Goal: Transaction & Acquisition: Purchase product/service

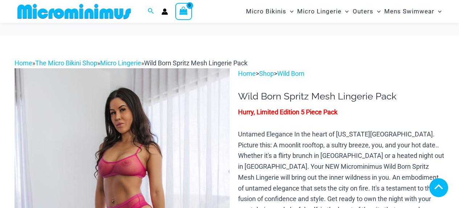
scroll to position [139, 0]
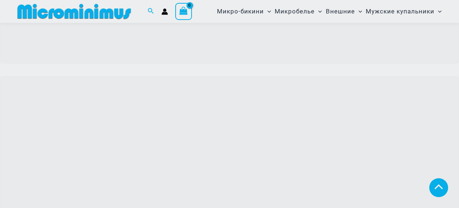
scroll to position [247, 0]
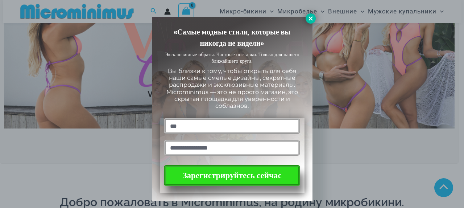
click at [311, 15] on icon at bounding box center [311, 18] width 7 height 7
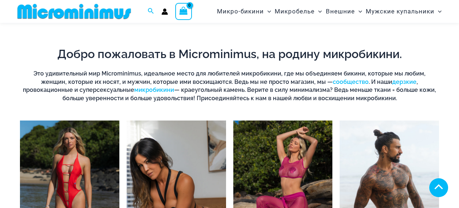
scroll to position [465, 0]
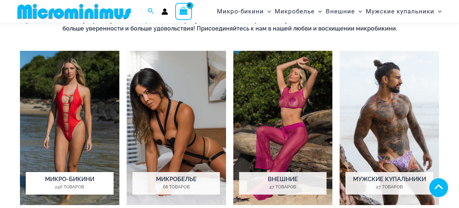
click at [79, 110] on img "Посетите категорию продукта Микро-бикини" at bounding box center [69, 128] width 99 height 154
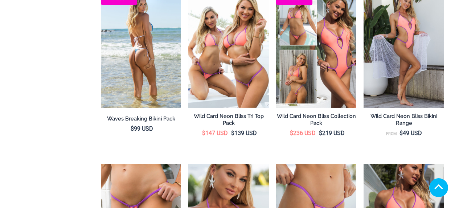
scroll to position [301, 0]
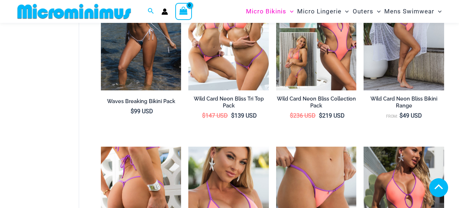
click at [139, 147] on img at bounding box center [141, 207] width 81 height 120
click at [163, 147] on img at bounding box center [141, 207] width 81 height 120
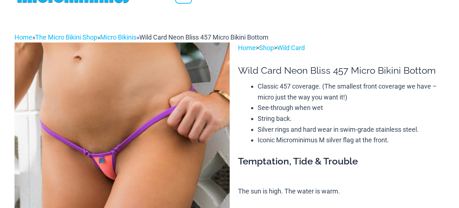
scroll to position [73, 0]
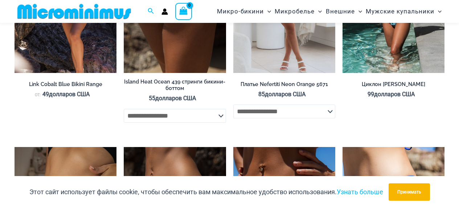
scroll to position [1804, 0]
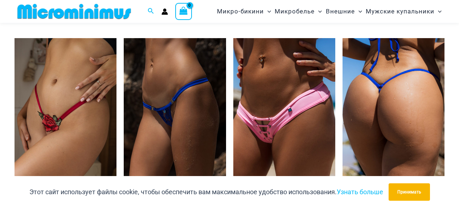
click at [374, 126] on img at bounding box center [393, 114] width 102 height 153
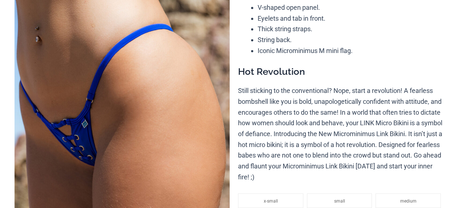
scroll to position [114, 0]
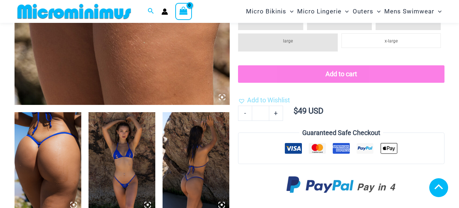
click at [221, 98] on icon at bounding box center [222, 97] width 2 height 2
click at [220, 100] on icon at bounding box center [222, 97] width 7 height 7
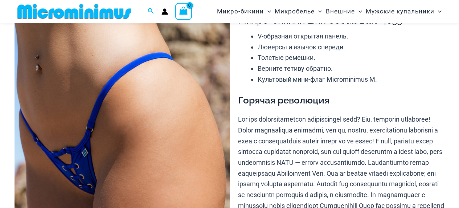
scroll to position [182, 0]
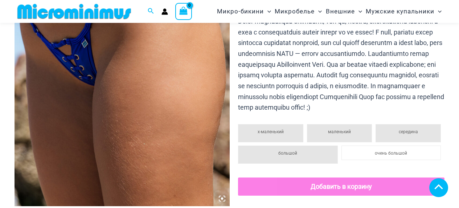
click at [218, 190] on img at bounding box center [122, 45] width 215 height 323
click at [220, 199] on icon at bounding box center [222, 198] width 7 height 7
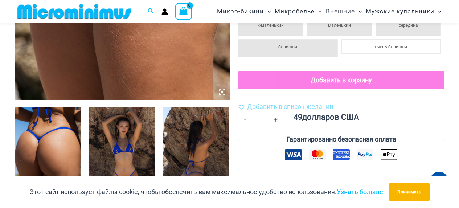
scroll to position [320, 0]
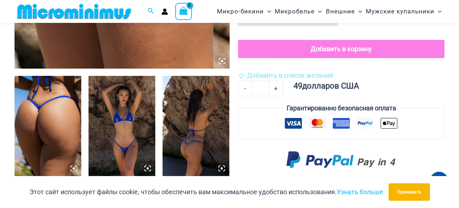
click at [135, 107] on img at bounding box center [122, 126] width 67 height 100
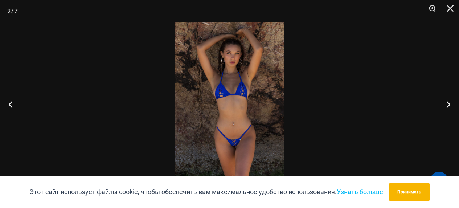
click at [246, 89] on img at bounding box center [229, 104] width 110 height 164
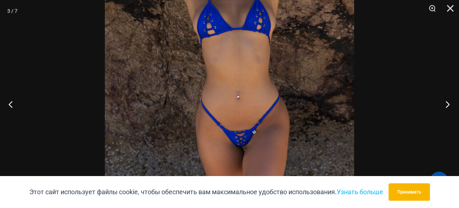
click at [439, 100] on button "Следующий" at bounding box center [445, 104] width 27 height 36
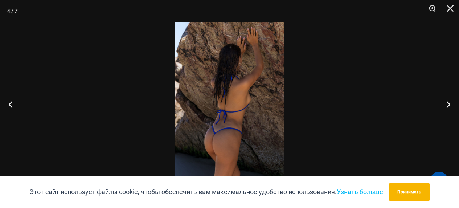
click at [267, 89] on img at bounding box center [229, 104] width 110 height 164
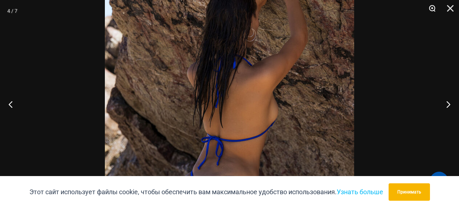
click at [430, 8] on button "Увеличить" at bounding box center [429, 11] width 18 height 22
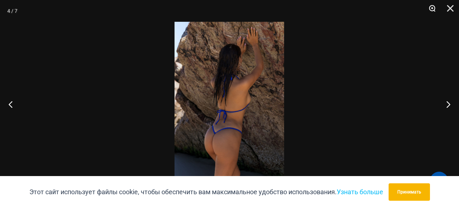
click at [430, 8] on button "Увеличить" at bounding box center [429, 11] width 18 height 22
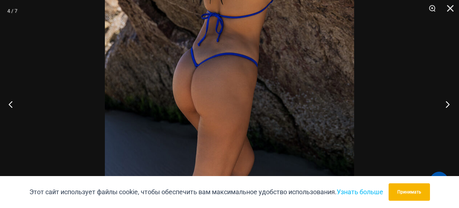
click at [447, 103] on button "Следующий" at bounding box center [445, 104] width 27 height 36
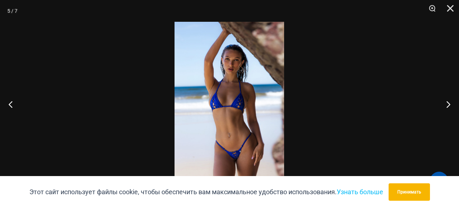
click at [243, 69] on img at bounding box center [229, 104] width 110 height 164
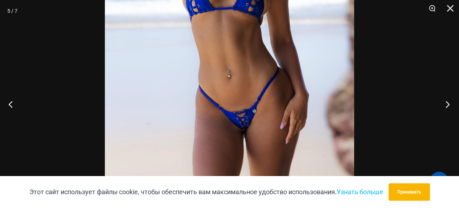
click at [445, 107] on button "Следующий" at bounding box center [445, 104] width 27 height 36
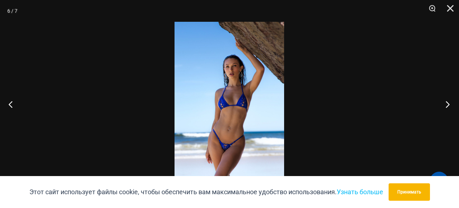
click at [445, 107] on button "Следующий" at bounding box center [445, 104] width 27 height 36
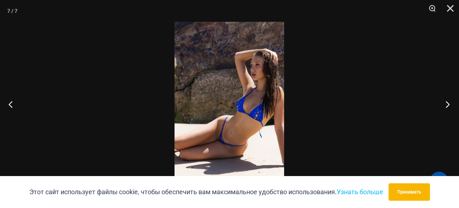
click at [445, 107] on button "Следующий" at bounding box center [445, 104] width 27 height 36
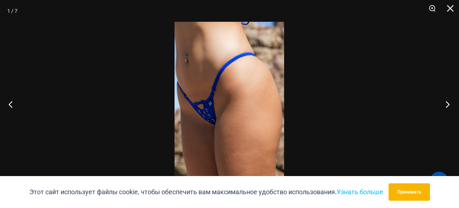
click at [445, 107] on button "Следующий" at bounding box center [445, 104] width 27 height 36
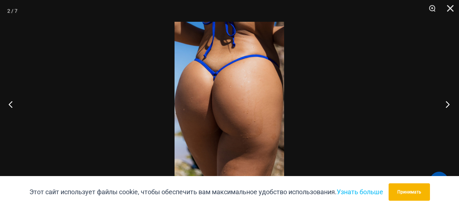
click at [445, 107] on button "Следующий" at bounding box center [445, 104] width 27 height 36
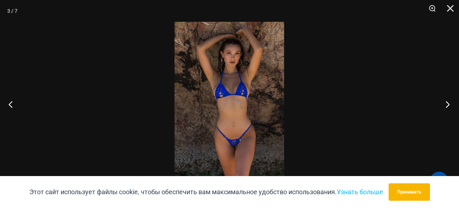
click at [445, 107] on button "Следующий" at bounding box center [445, 104] width 27 height 36
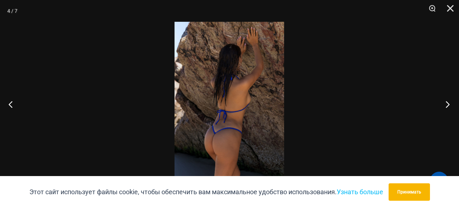
click at [445, 107] on button "Следующий" at bounding box center [445, 104] width 27 height 36
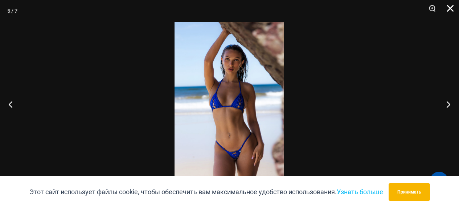
click at [449, 10] on button "Закрывать" at bounding box center [448, 11] width 18 height 22
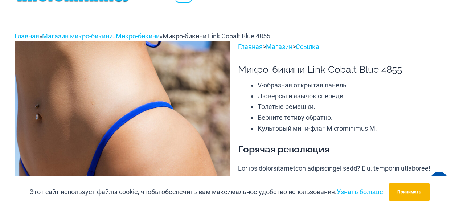
scroll to position [0, 0]
